Goal: Use online tool/utility: Utilize a website feature to perform a specific function

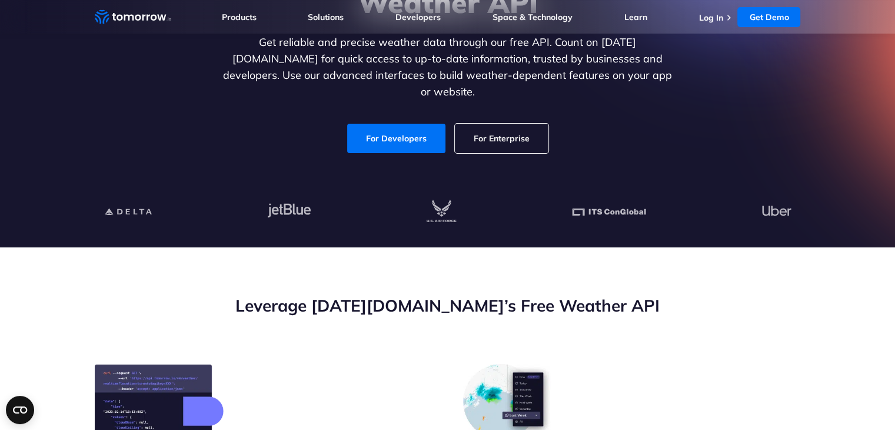
scroll to position [353, 0]
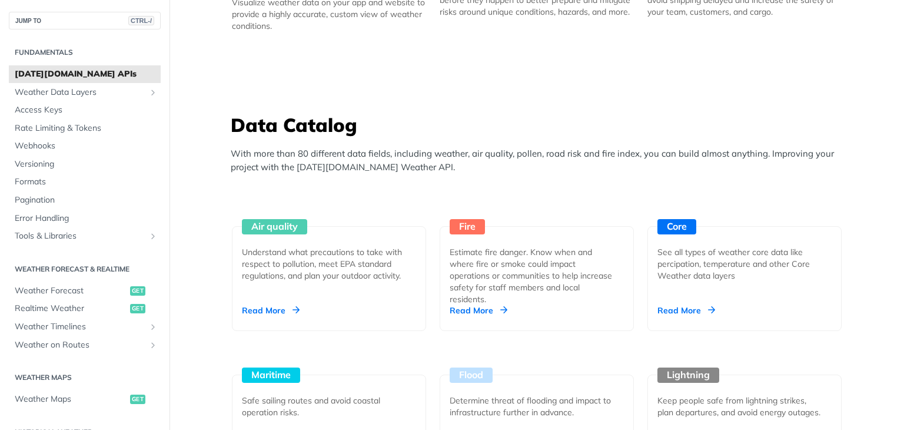
scroll to position [1000, 0]
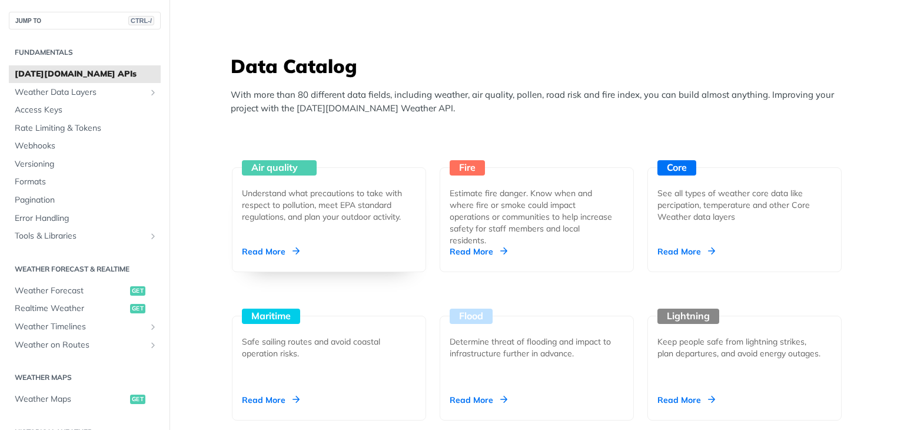
click at [281, 191] on div "Understand what precautions to take with respect to pollution, meet EPA standar…" at bounding box center [324, 204] width 165 height 35
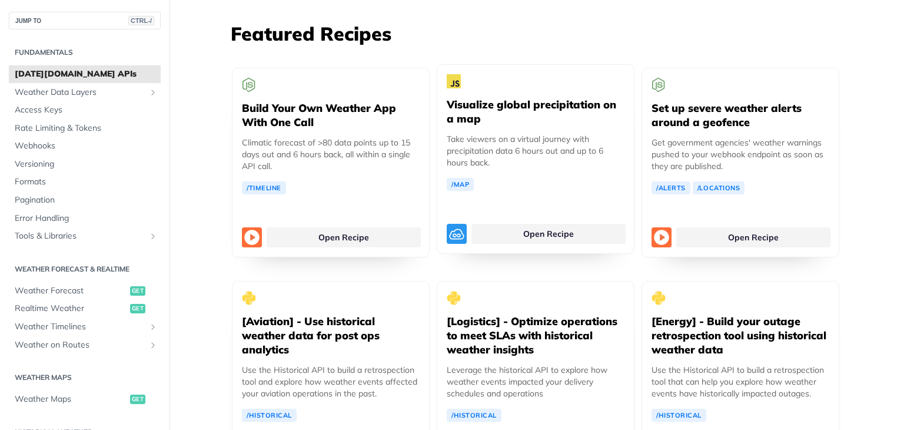
scroll to position [2118, 0]
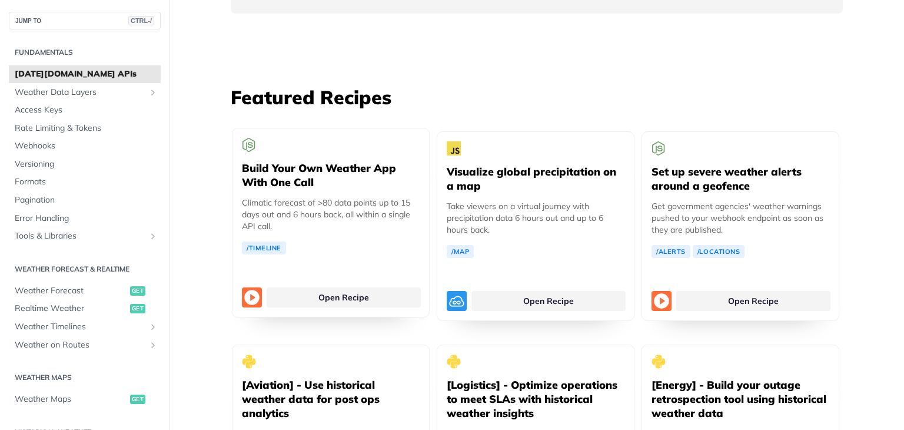
click at [301, 202] on p "Climatic forecast of >80 data points up to 15 days out and 6 hours back, all wi…" at bounding box center [331, 214] width 178 height 35
click at [338, 287] on link "Open Recipe" at bounding box center [344, 297] width 154 height 20
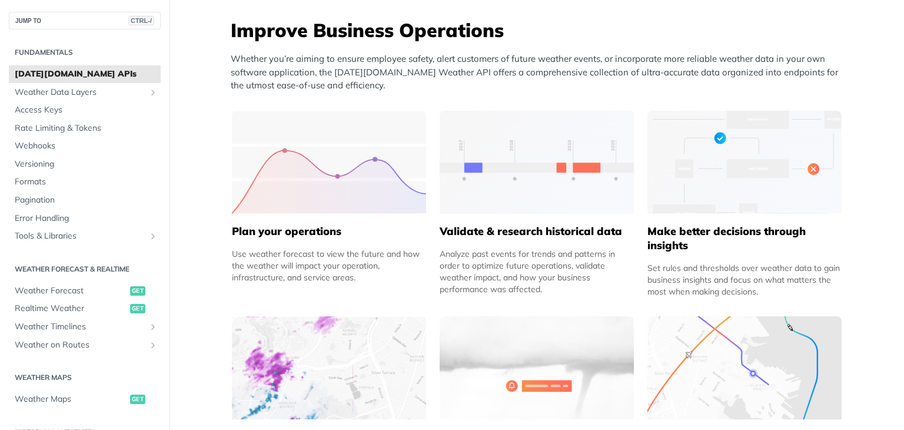
scroll to position [177, 0]
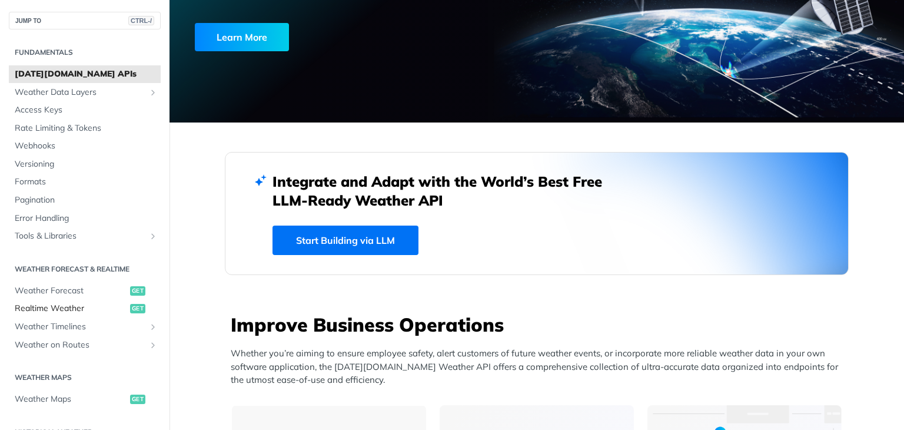
click at [53, 308] on span "Realtime Weather" at bounding box center [71, 308] width 112 height 12
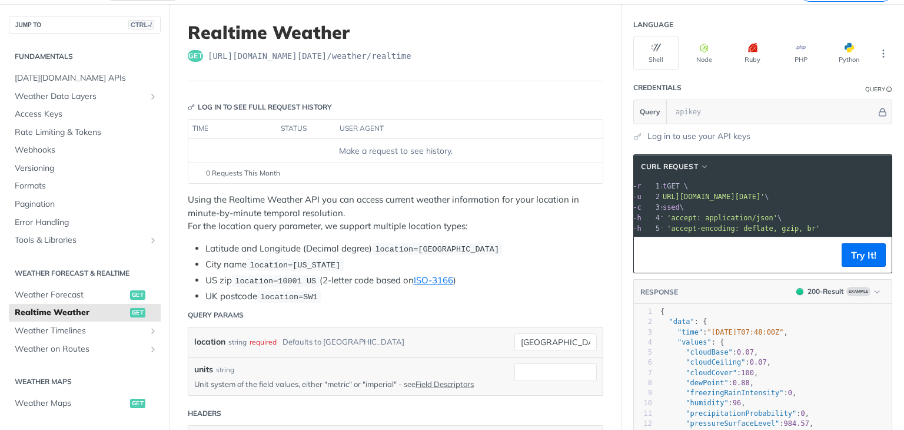
scroll to position [0, 31]
click at [857, 258] on button "Try It!" at bounding box center [863, 255] width 44 height 24
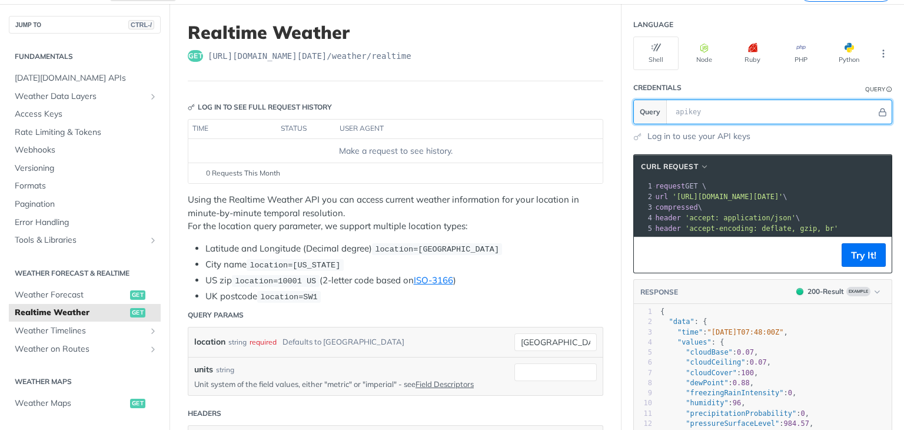
click at [683, 109] on input "text" at bounding box center [773, 112] width 207 height 24
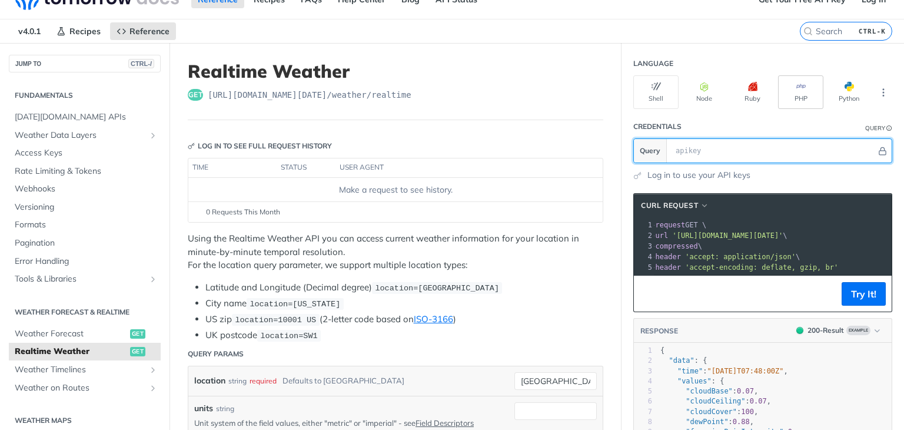
scroll to position [0, 0]
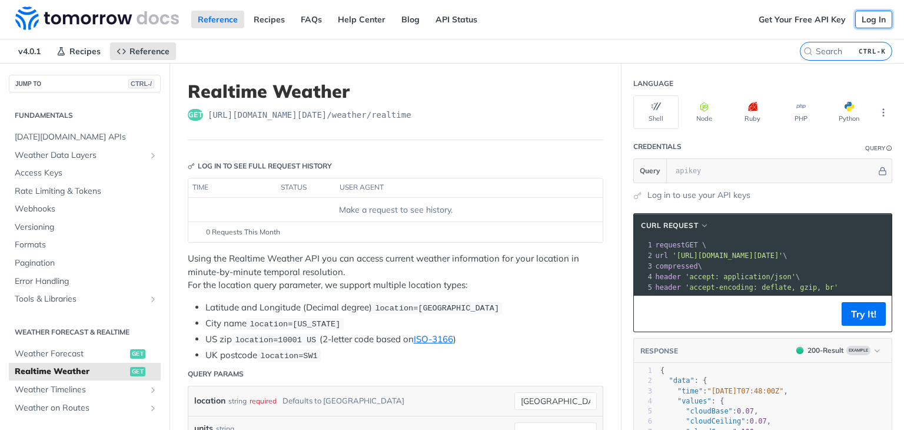
click at [859, 21] on link "Log In" at bounding box center [873, 20] width 37 height 18
click at [768, 19] on link "Get Your Free API Key" at bounding box center [802, 20] width 100 height 18
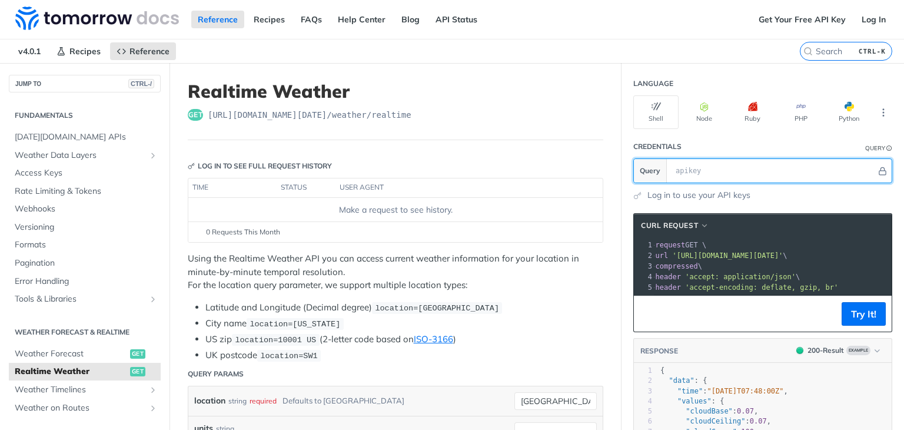
click at [708, 165] on input "text" at bounding box center [773, 171] width 207 height 24
paste input "1*16yepxh*_ga*MTk2NzE4Mjg5LjE3NTgxNTA0NTU.*_ga_FYZPGBJRTX*czE3NTgxNTA0NjMkbzEkZ…"
type input "1*16yepxh*_ga*MTk2NzE4Mjg5LjE3NTgxNTA0NTU.*_ga_FYZPGBJRTX*czE3NTgxNTA0NjMkbzEkZ…"
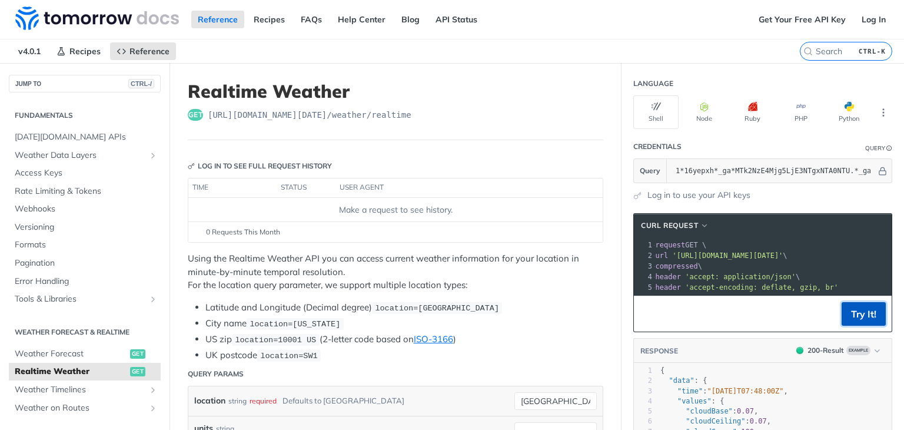
click at [847, 321] on button "Try It!" at bounding box center [863, 314] width 44 height 24
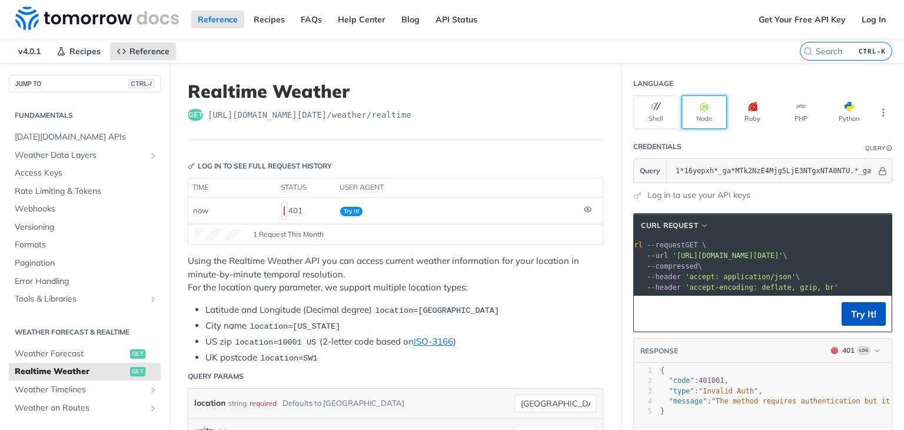
click at [701, 114] on button "Node" at bounding box center [703, 112] width 45 height 34
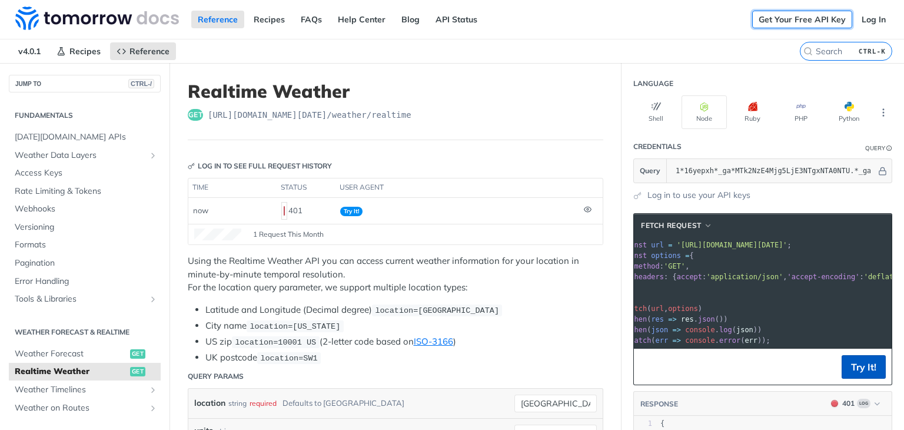
click at [784, 19] on link "Get Your Free API Key" at bounding box center [802, 20] width 100 height 18
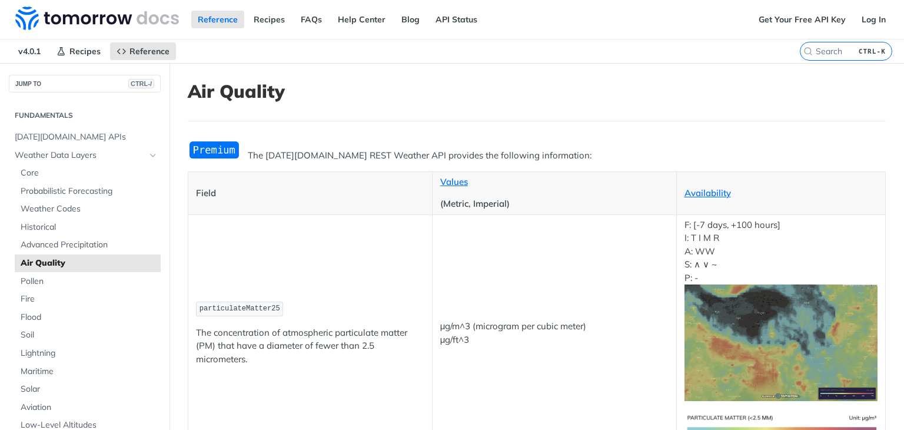
click at [216, 151] on img "Expand image" at bounding box center [214, 149] width 53 height 19
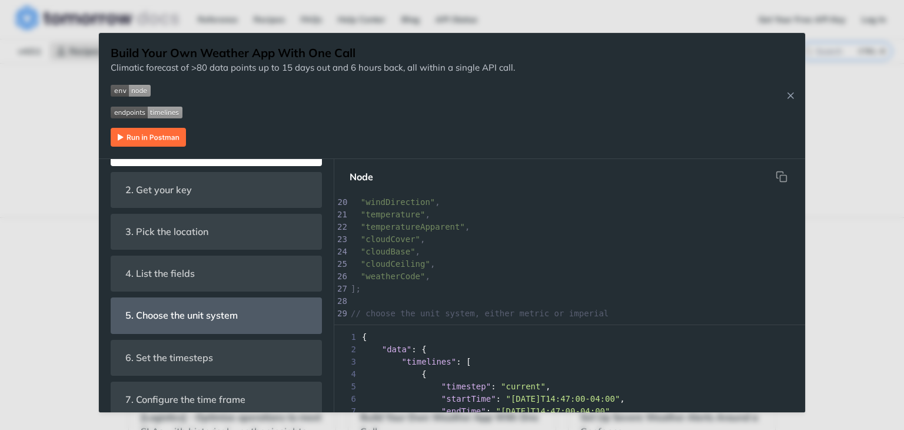
scroll to position [235, 0]
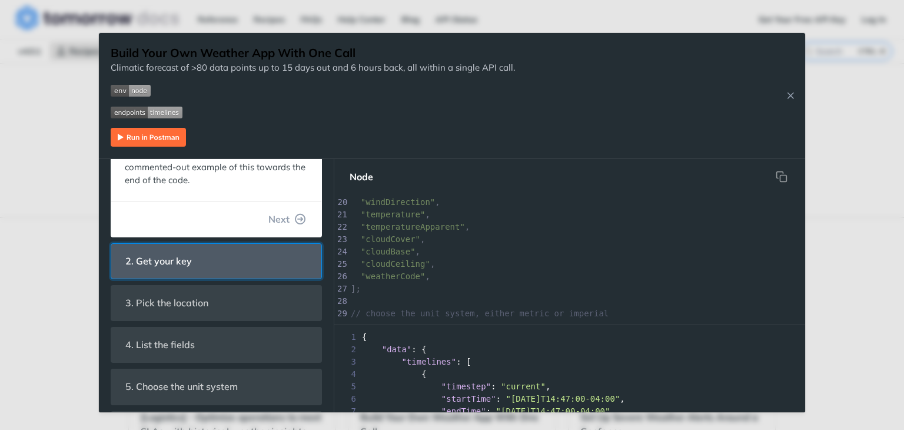
click at [168, 266] on span "2. Get your key" at bounding box center [158, 260] width 83 height 23
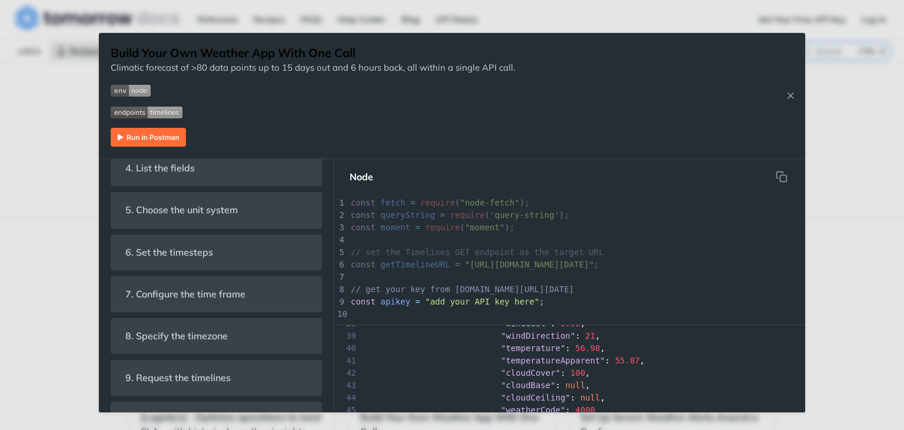
scroll to position [58, 0]
